Goal: Task Accomplishment & Management: Complete application form

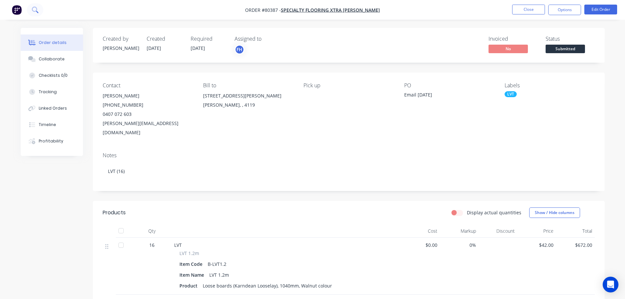
click at [38, 14] on button at bounding box center [35, 9] width 16 height 13
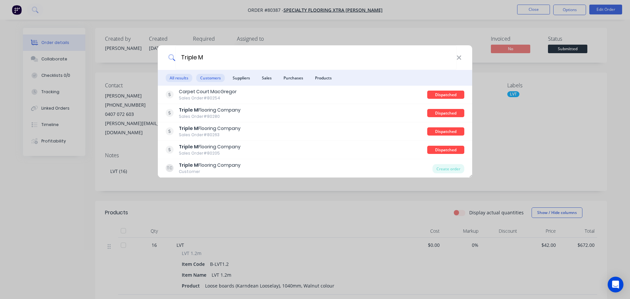
type input "Triple M"
click at [206, 79] on span "Customers" at bounding box center [210, 78] width 29 height 8
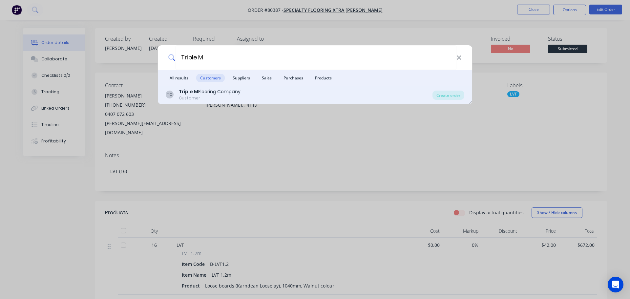
click at [204, 93] on div "Triple M Flooring Company" at bounding box center [210, 91] width 62 height 7
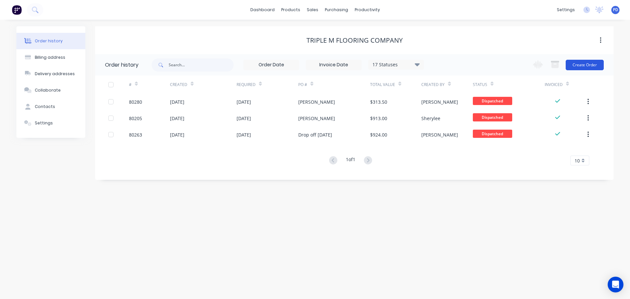
click at [586, 64] on button "Create Order" at bounding box center [585, 65] width 38 height 11
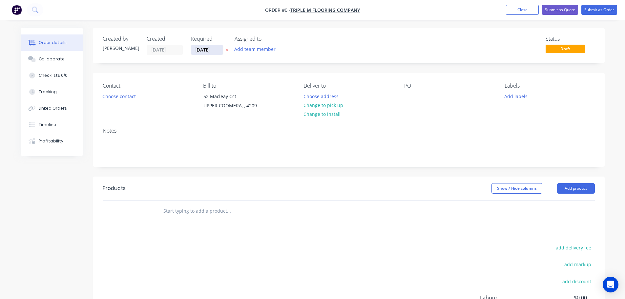
click at [216, 51] on input "[DATE]" at bounding box center [207, 50] width 32 height 10
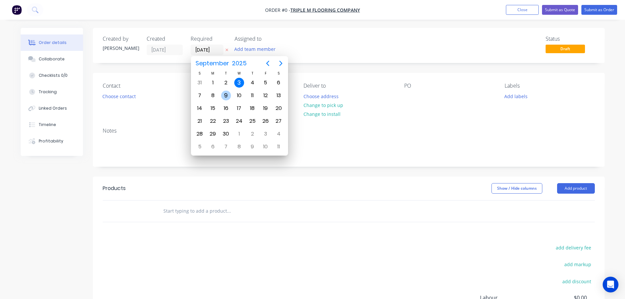
click at [226, 95] on div "9" at bounding box center [226, 96] width 10 height 10
type input "[DATE]"
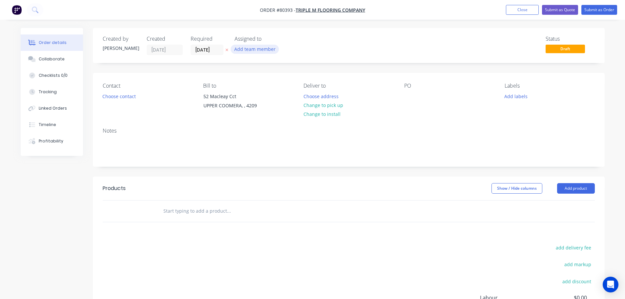
click at [253, 50] on button "Add team member" at bounding box center [255, 49] width 48 height 9
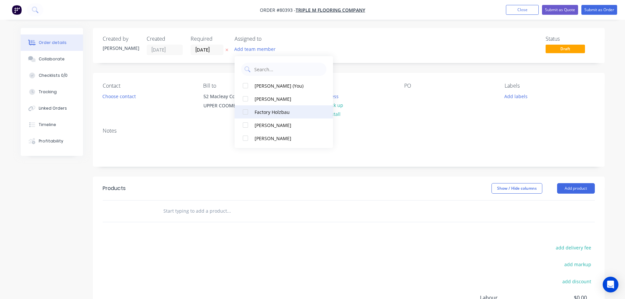
click at [246, 115] on div at bounding box center [245, 111] width 13 height 13
click at [120, 96] on button "Choose contact" at bounding box center [119, 96] width 40 height 9
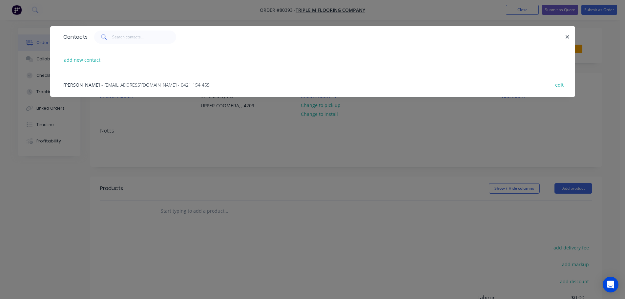
click at [81, 86] on span "[PERSON_NAME]" at bounding box center [81, 85] width 37 height 6
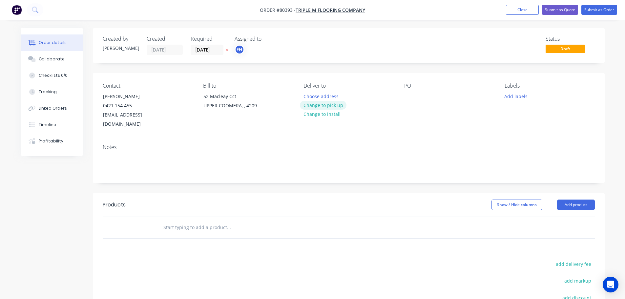
click at [318, 106] on button "Change to pick up" at bounding box center [323, 105] width 47 height 9
click at [411, 96] on div at bounding box center [409, 97] width 11 height 10
click at [514, 97] on button "Add labels" at bounding box center [516, 96] width 30 height 9
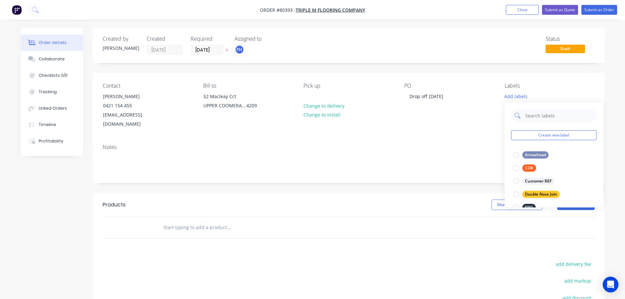
click at [534, 114] on input "text" at bounding box center [559, 115] width 69 height 13
type input "eng"
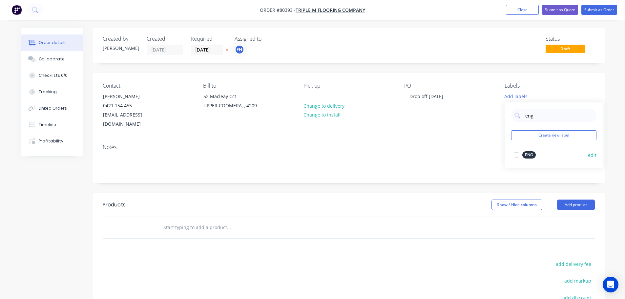
click at [519, 154] on div at bounding box center [516, 154] width 13 height 13
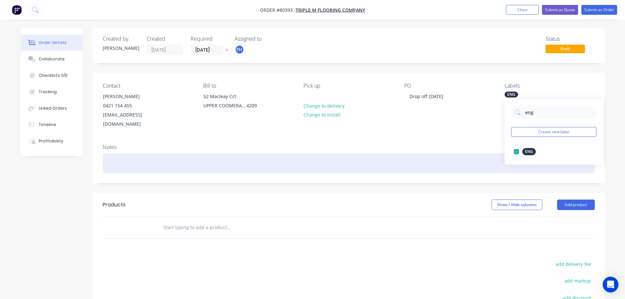
click at [126, 155] on div at bounding box center [349, 163] width 492 height 20
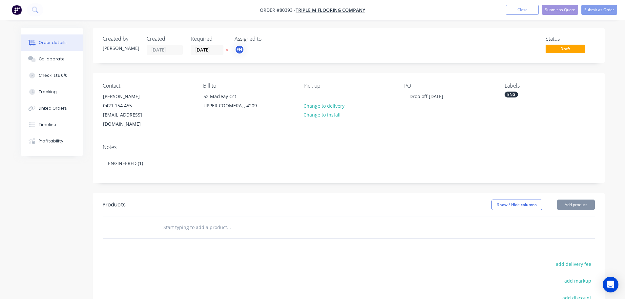
click at [188, 222] on input "text" at bounding box center [228, 227] width 131 height 13
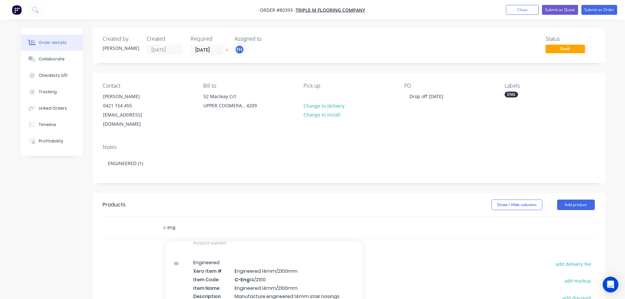
scroll to position [164, 0]
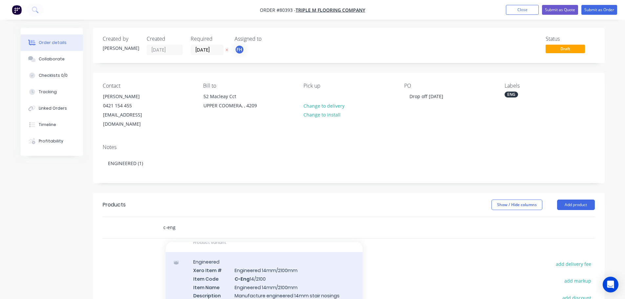
type input "c-eng"
click at [269, 278] on div "Engineered Xero Item # Engineered 14mm/2100mm Item Code C-Eng 14/2100 Item Name…" at bounding box center [264, 290] width 197 height 77
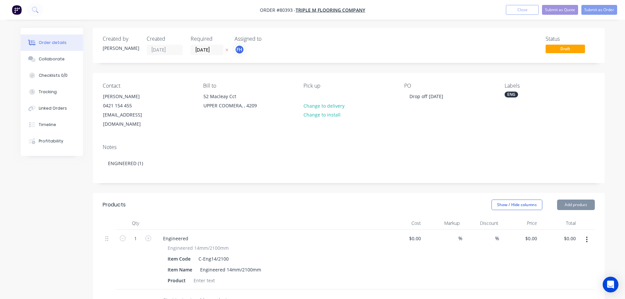
type input "$88.00"
click at [217, 276] on div "Product" at bounding box center [268, 281] width 207 height 10
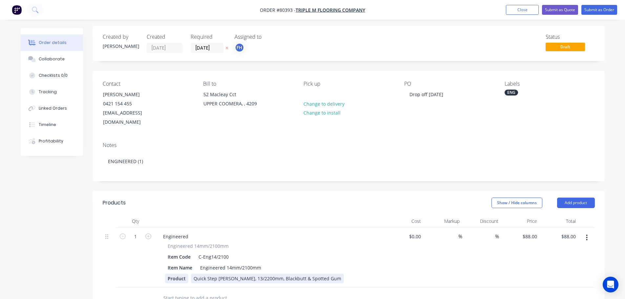
scroll to position [33, 0]
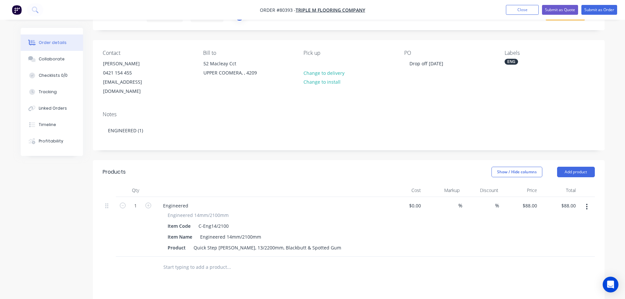
click at [184, 261] on input "text" at bounding box center [228, 267] width 131 height 13
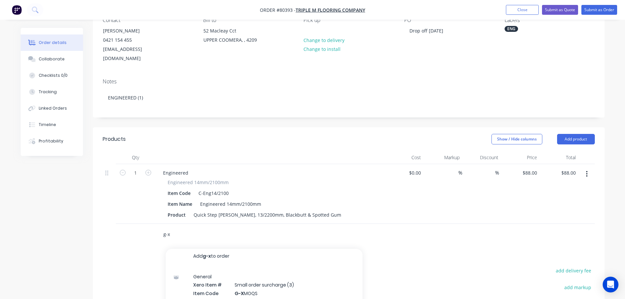
scroll to position [4, 0]
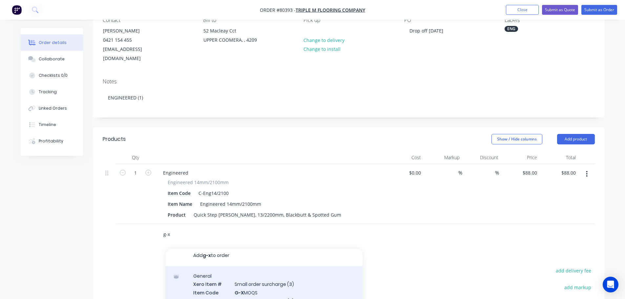
type input "g-x"
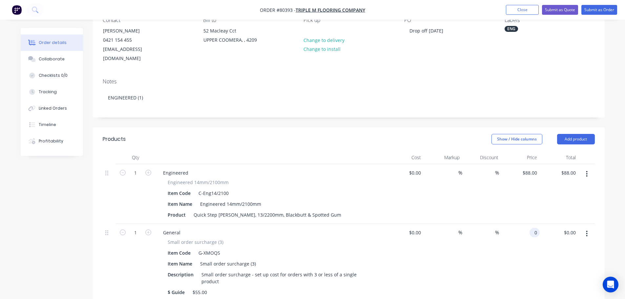
click at [532, 228] on input "0" at bounding box center [536, 233] width 8 height 10
type input "$55.00"
click at [482, 267] on div "%" at bounding box center [481, 262] width 39 height 77
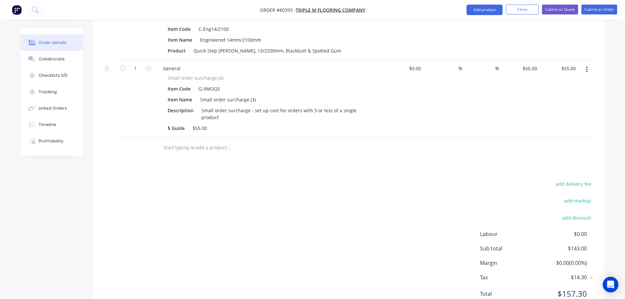
scroll to position [0, 0]
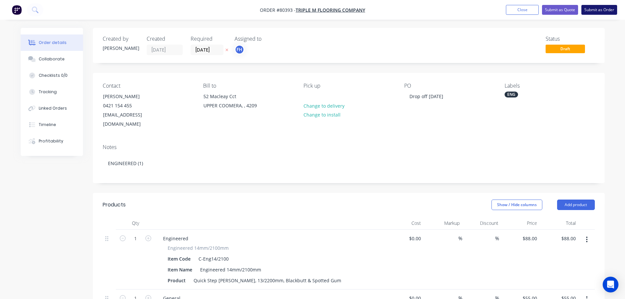
click at [600, 10] on button "Submit as Order" at bounding box center [600, 10] width 36 height 10
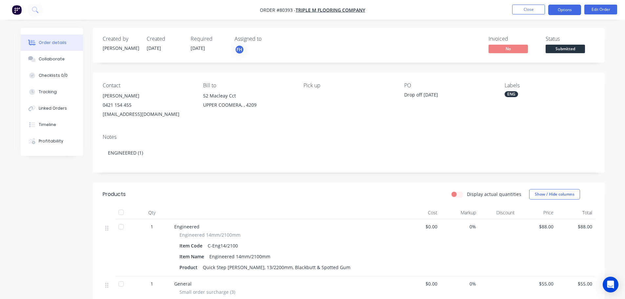
click at [568, 12] on button "Options" at bounding box center [564, 10] width 33 height 11
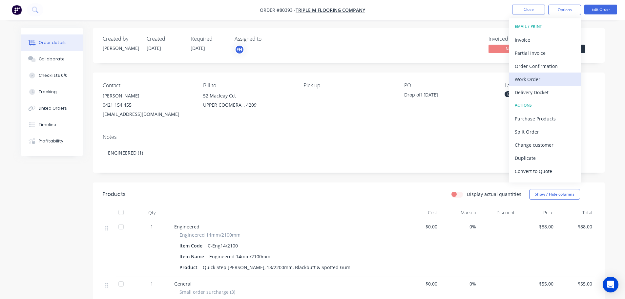
click at [532, 76] on div "Work Order" at bounding box center [545, 80] width 60 height 10
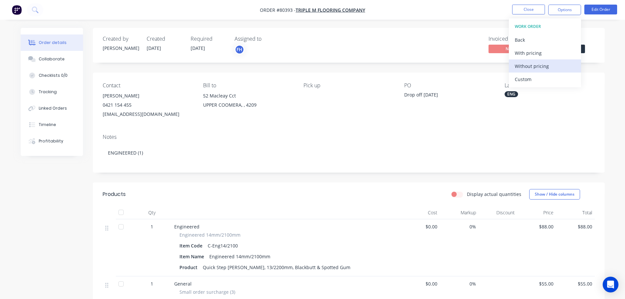
click at [523, 67] on div "Without pricing" at bounding box center [545, 66] width 60 height 10
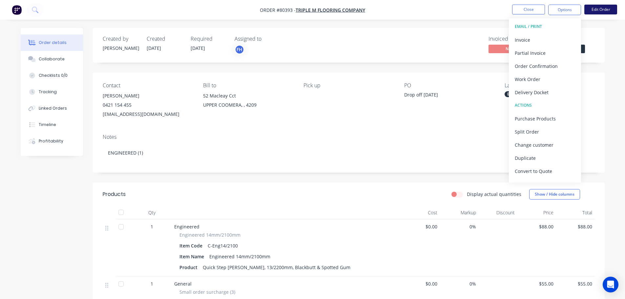
click at [601, 11] on button "Edit Order" at bounding box center [601, 10] width 33 height 10
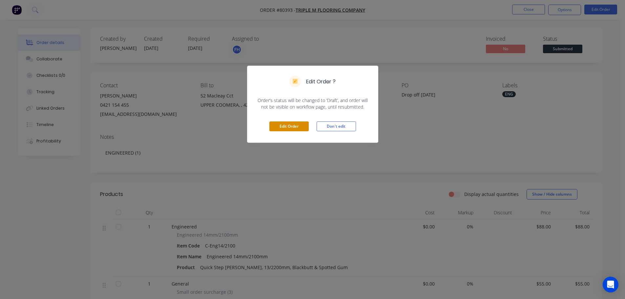
click at [284, 125] on button "Edit Order" at bounding box center [288, 126] width 39 height 10
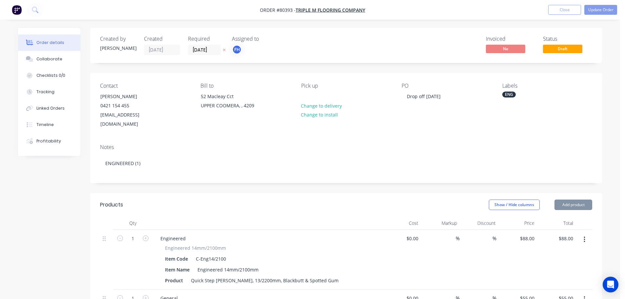
type input "$88.00"
type input "$55.00"
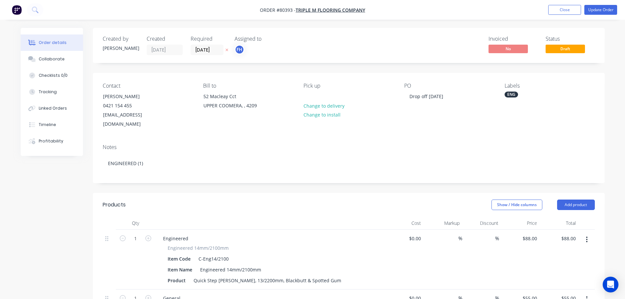
click at [518, 95] on div "ENG" at bounding box center [511, 95] width 13 height 6
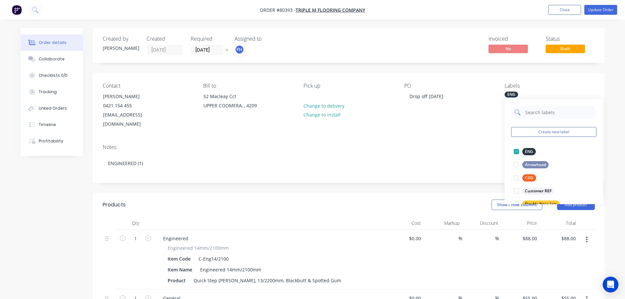
click at [530, 115] on input "text" at bounding box center [559, 112] width 69 height 13
type input "spe"
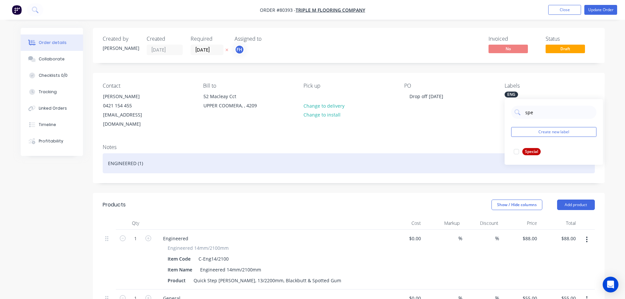
drag, startPoint x: 516, startPoint y: 151, endPoint x: 432, endPoint y: 150, distance: 84.0
click at [516, 151] on div at bounding box center [516, 151] width 13 height 13
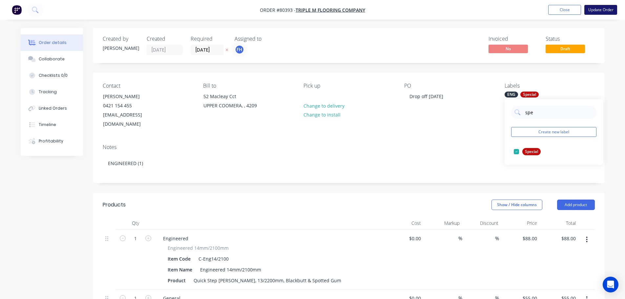
click at [593, 8] on button "Update Order" at bounding box center [601, 10] width 33 height 10
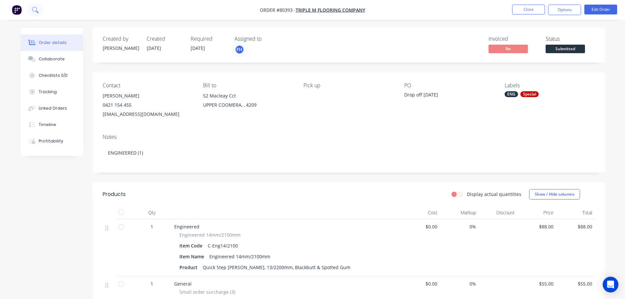
click at [36, 10] on icon at bounding box center [35, 10] width 6 height 6
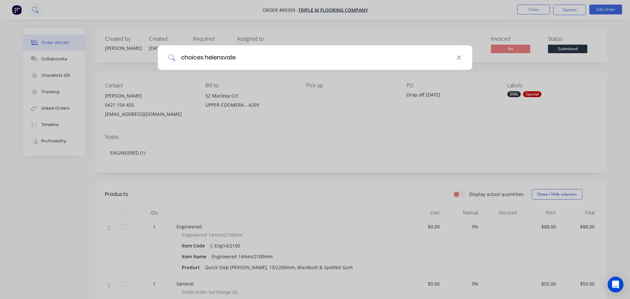
type input "choices helensvale"
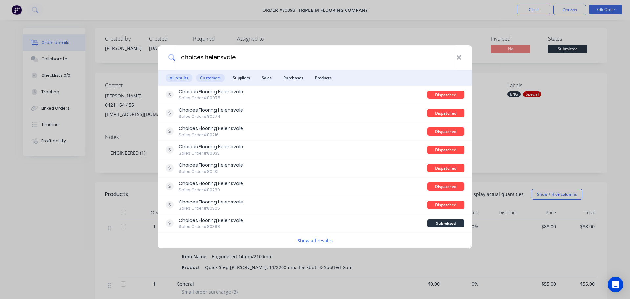
click at [211, 82] on span "Customers" at bounding box center [210, 78] width 29 height 8
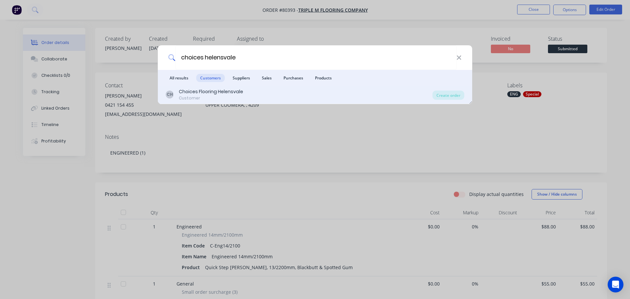
click at [210, 91] on div "Choices Flooring Helensvale" at bounding box center [211, 91] width 64 height 7
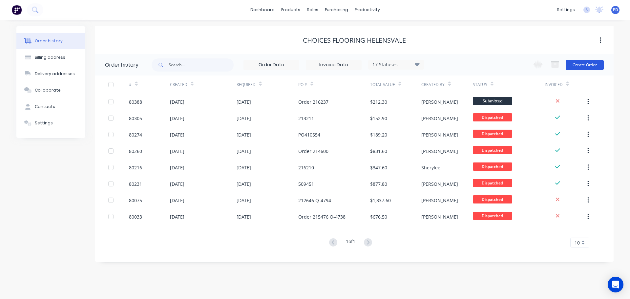
click at [584, 66] on button "Create Order" at bounding box center [585, 65] width 38 height 11
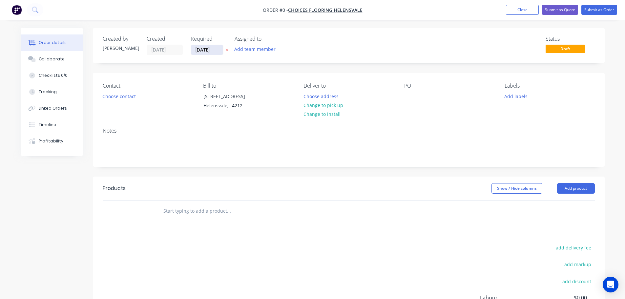
click at [217, 50] on input "[DATE]" at bounding box center [207, 50] width 32 height 10
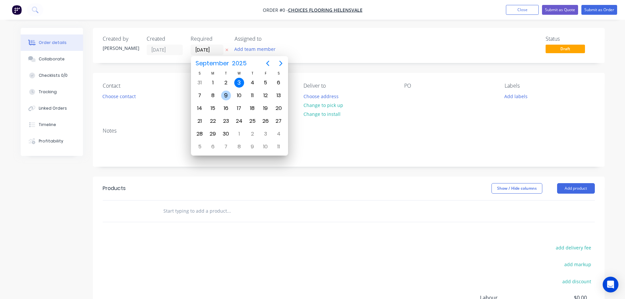
click at [225, 96] on div "9" at bounding box center [226, 96] width 10 height 10
type input "[DATE]"
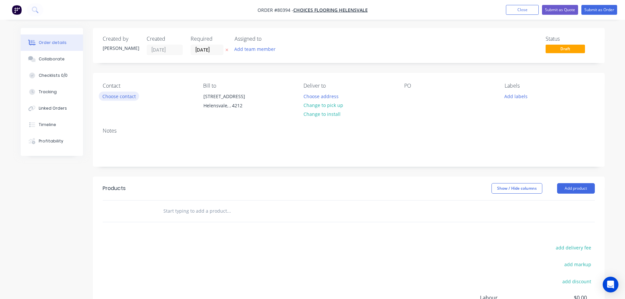
click at [117, 98] on button "Choose contact" at bounding box center [119, 96] width 40 height 9
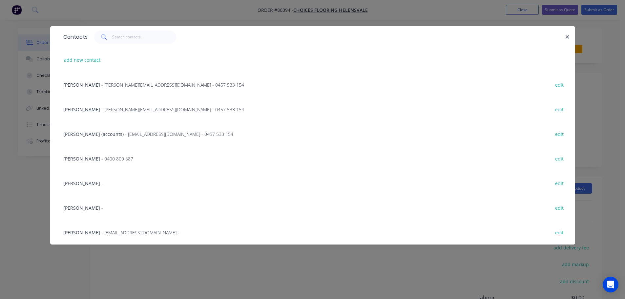
click at [86, 182] on span "[PERSON_NAME]" at bounding box center [81, 183] width 37 height 6
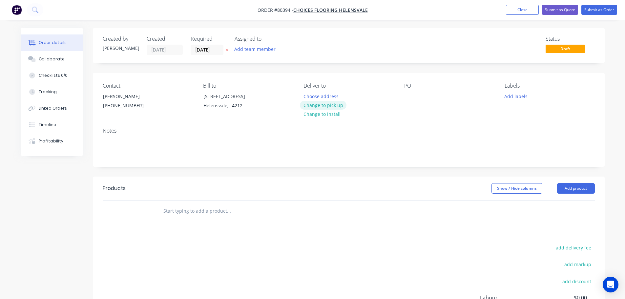
click at [318, 104] on button "Change to pick up" at bounding box center [323, 105] width 47 height 9
click at [410, 95] on div at bounding box center [409, 97] width 11 height 10
click at [516, 97] on button "Add labels" at bounding box center [516, 96] width 30 height 9
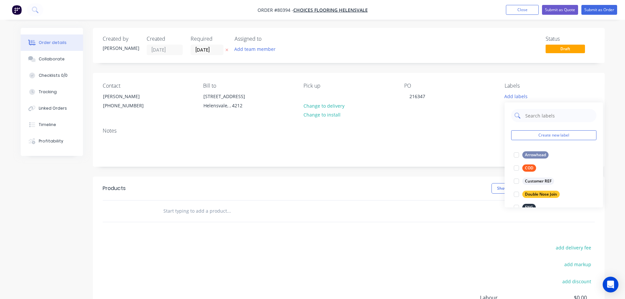
click at [544, 114] on input "text" at bounding box center [559, 115] width 69 height 13
type input "eng"
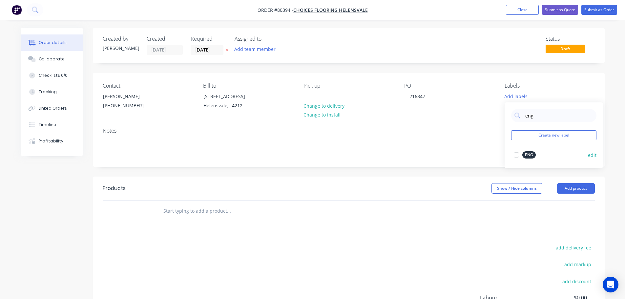
click at [518, 155] on div at bounding box center [516, 154] width 13 height 13
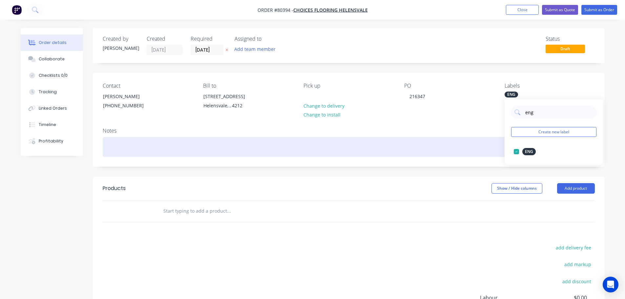
click at [125, 146] on div at bounding box center [349, 147] width 492 height 20
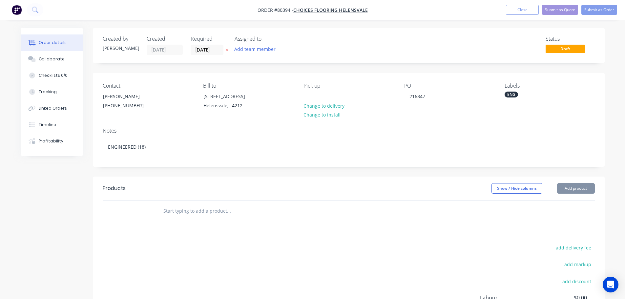
click at [179, 215] on input "text" at bounding box center [228, 210] width 131 height 13
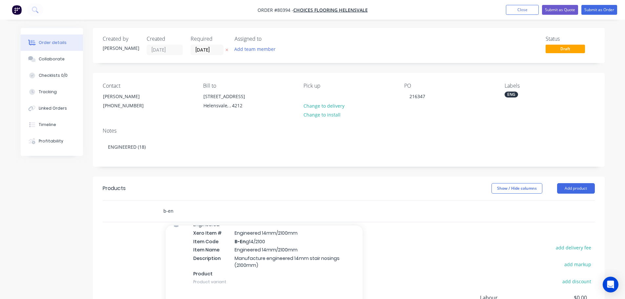
scroll to position [263, 0]
type input "b-en"
click at [201, 249] on div "Engineered Xero Item # Engineered 14mm/2100mm Item Code B-En g14/2100 Item Name…" at bounding box center [264, 252] width 197 height 77
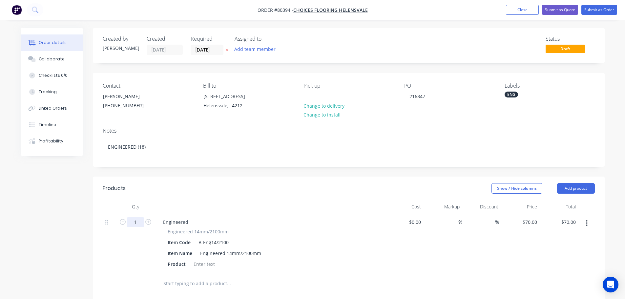
click at [136, 224] on input "1" at bounding box center [135, 222] width 17 height 10
type input "18"
type input "$1,260.00"
click at [201, 264] on div at bounding box center [204, 264] width 27 height 10
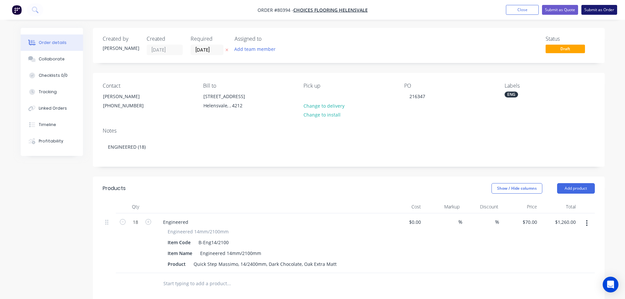
click at [599, 9] on button "Submit as Order" at bounding box center [600, 10] width 36 height 10
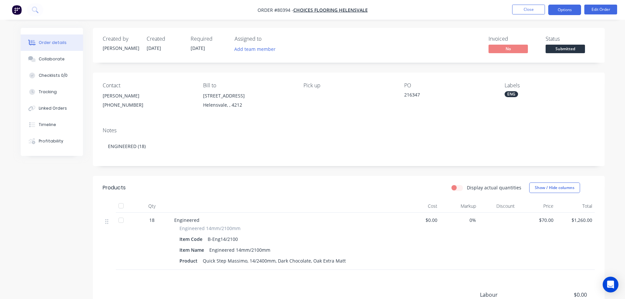
click at [575, 9] on button "Options" at bounding box center [564, 10] width 33 height 11
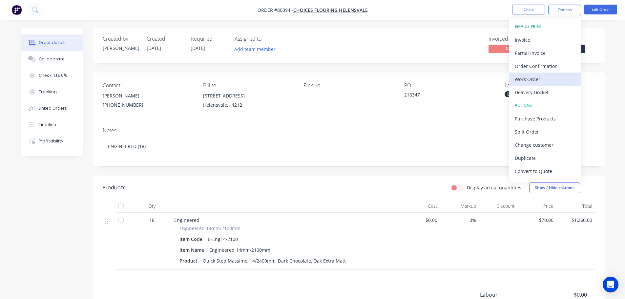
click at [534, 79] on div "Work Order" at bounding box center [545, 80] width 60 height 10
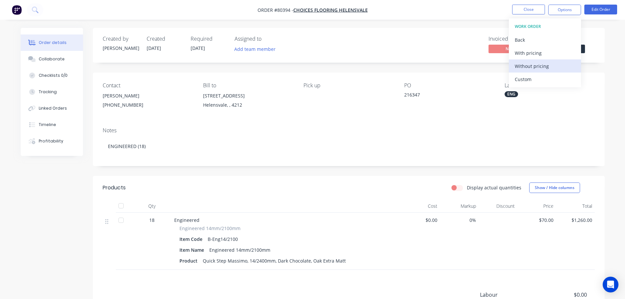
click at [528, 68] on div "Without pricing" at bounding box center [545, 66] width 60 height 10
